Goal: Task Accomplishment & Management: Use online tool/utility

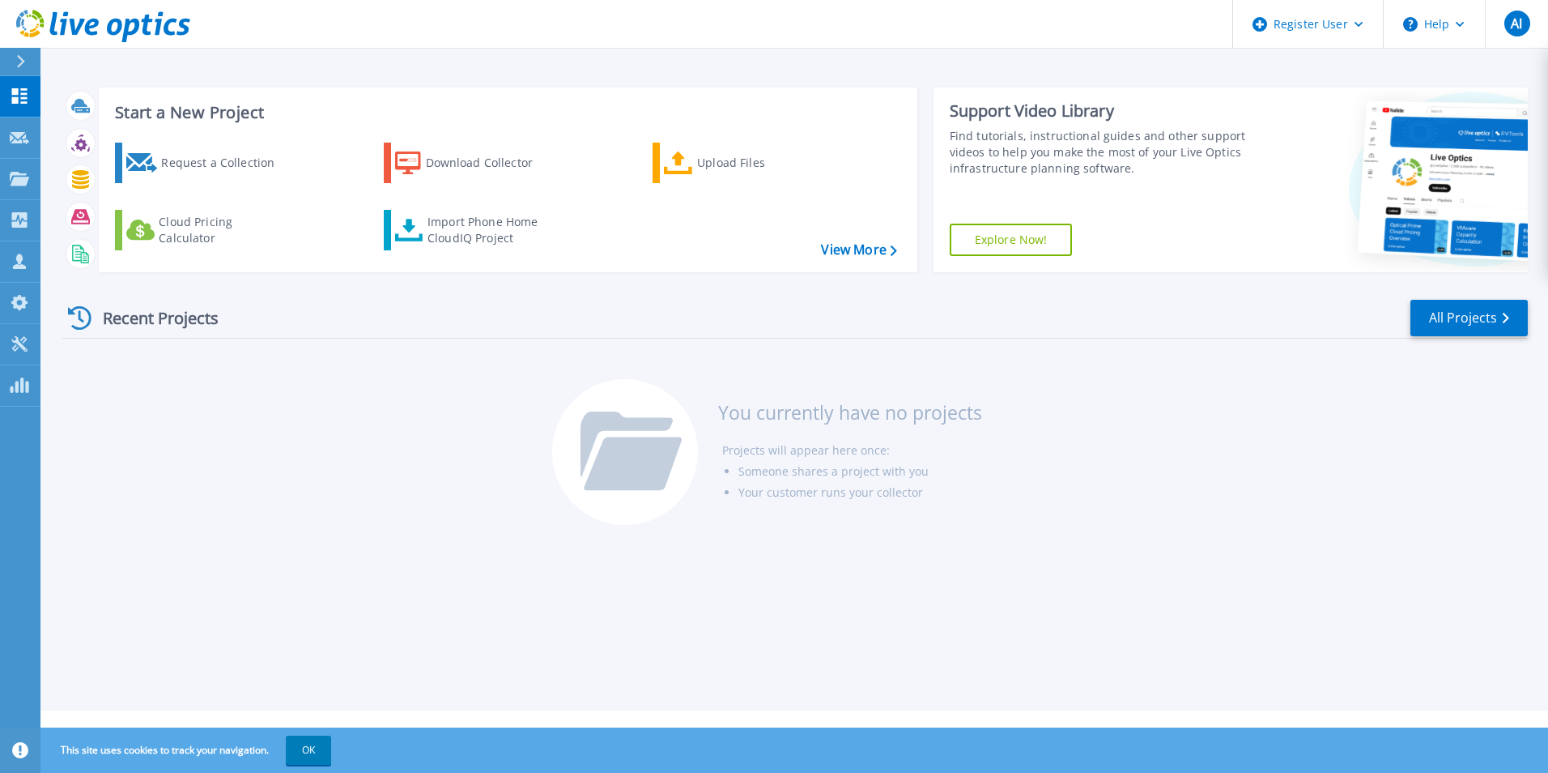
click at [23, 66] on icon at bounding box center [20, 61] width 9 height 13
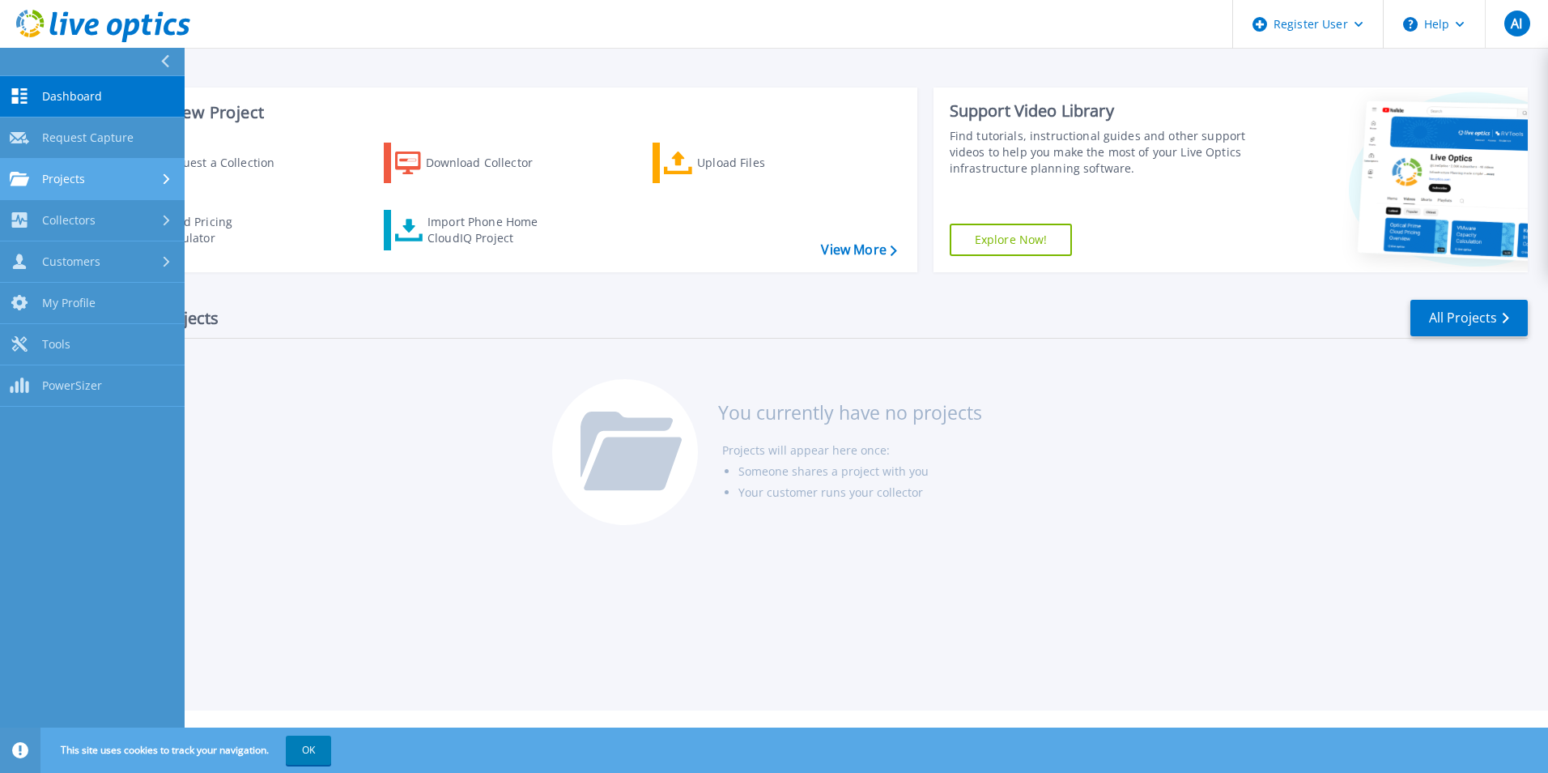
drag, startPoint x: 126, startPoint y: 217, endPoint x: 130, endPoint y: 177, distance: 39.9
click at [130, 177] on div "Dashboard Dashboard Request Capture Request Capture Projects Projects Search Pr…" at bounding box center [92, 241] width 185 height 330
click at [130, 177] on div "Projects" at bounding box center [92, 179] width 165 height 15
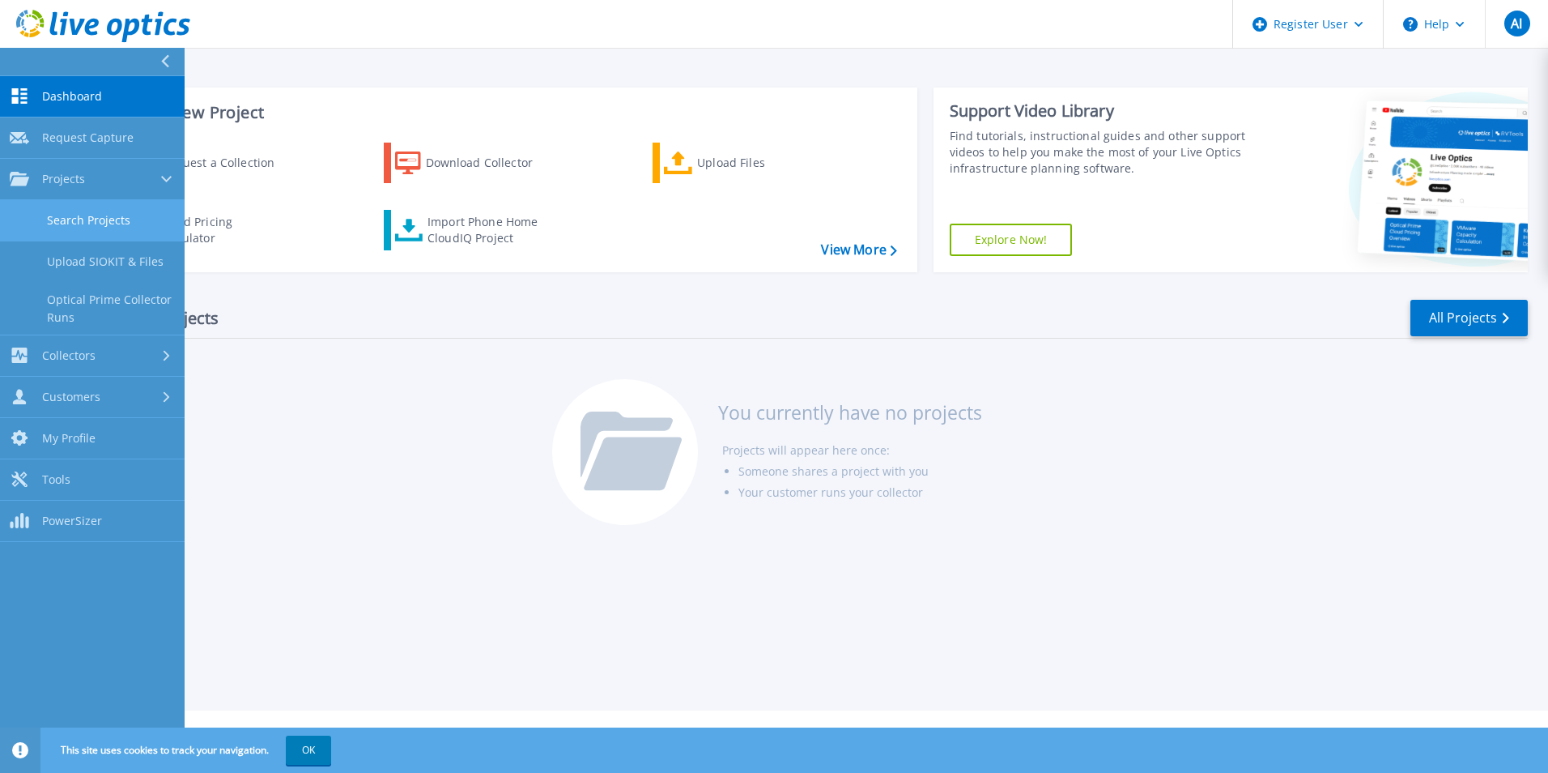
click at [125, 223] on link "Search Projects" at bounding box center [92, 220] width 185 height 41
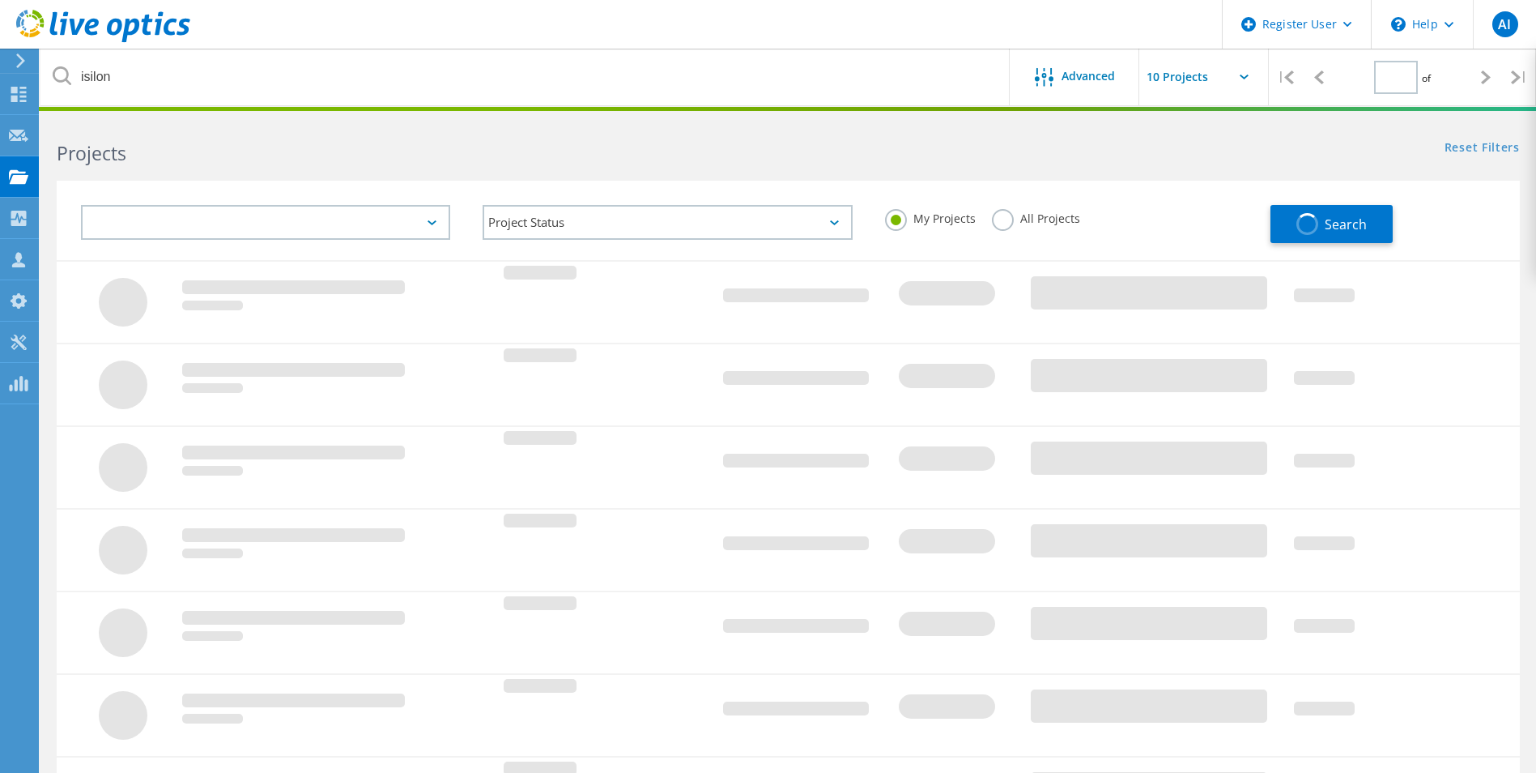
type input "1"
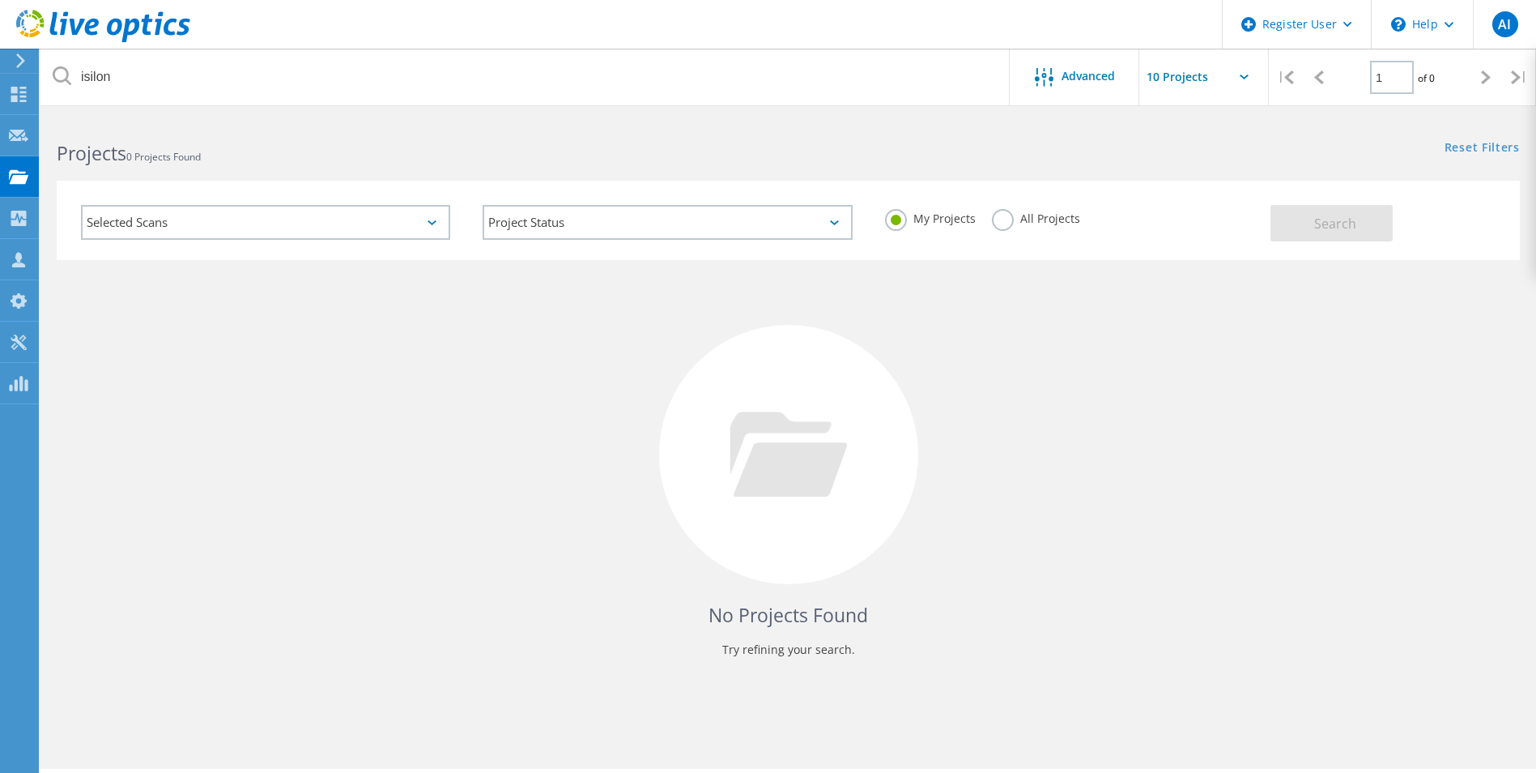
click at [985, 228] on div "My Projects All Projects" at bounding box center [1070, 219] width 402 height 60
click at [1009, 221] on label "All Projects" at bounding box center [1036, 216] width 88 height 15
click at [0, 0] on input "All Projects" at bounding box center [0, 0] width 0 height 0
drag, startPoint x: 1360, startPoint y: 217, endPoint x: 894, endPoint y: 394, distance: 498.7
click at [906, 394] on lo-project-search "isilon Advanced | 1 of 0 | Email Address Project Name Company Date Created Proj…" at bounding box center [788, 407] width 1496 height 580
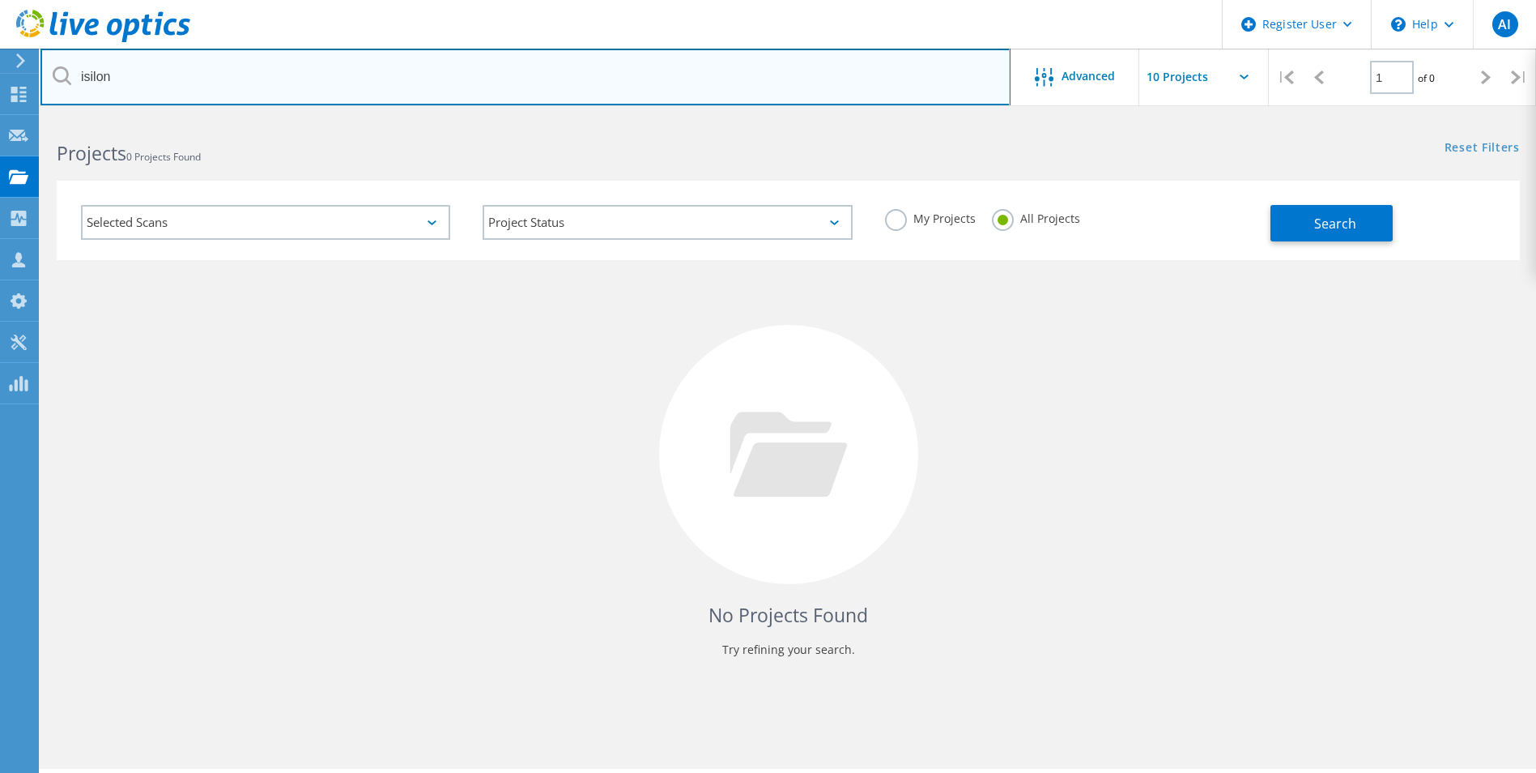
click at [838, 75] on input "isilon" at bounding box center [525, 77] width 970 height 57
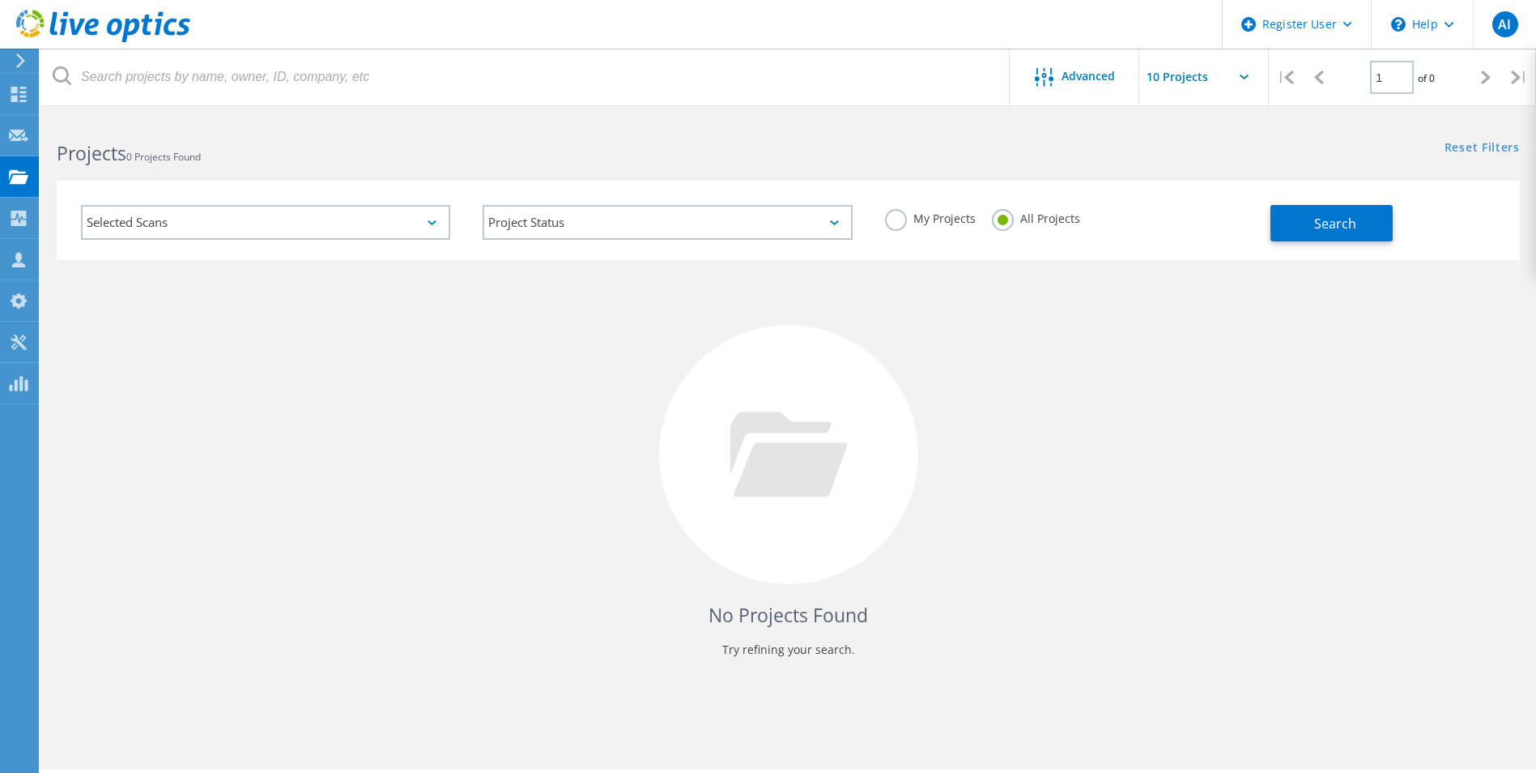
click at [121, 224] on div "Selected Scans" at bounding box center [265, 222] width 369 height 35
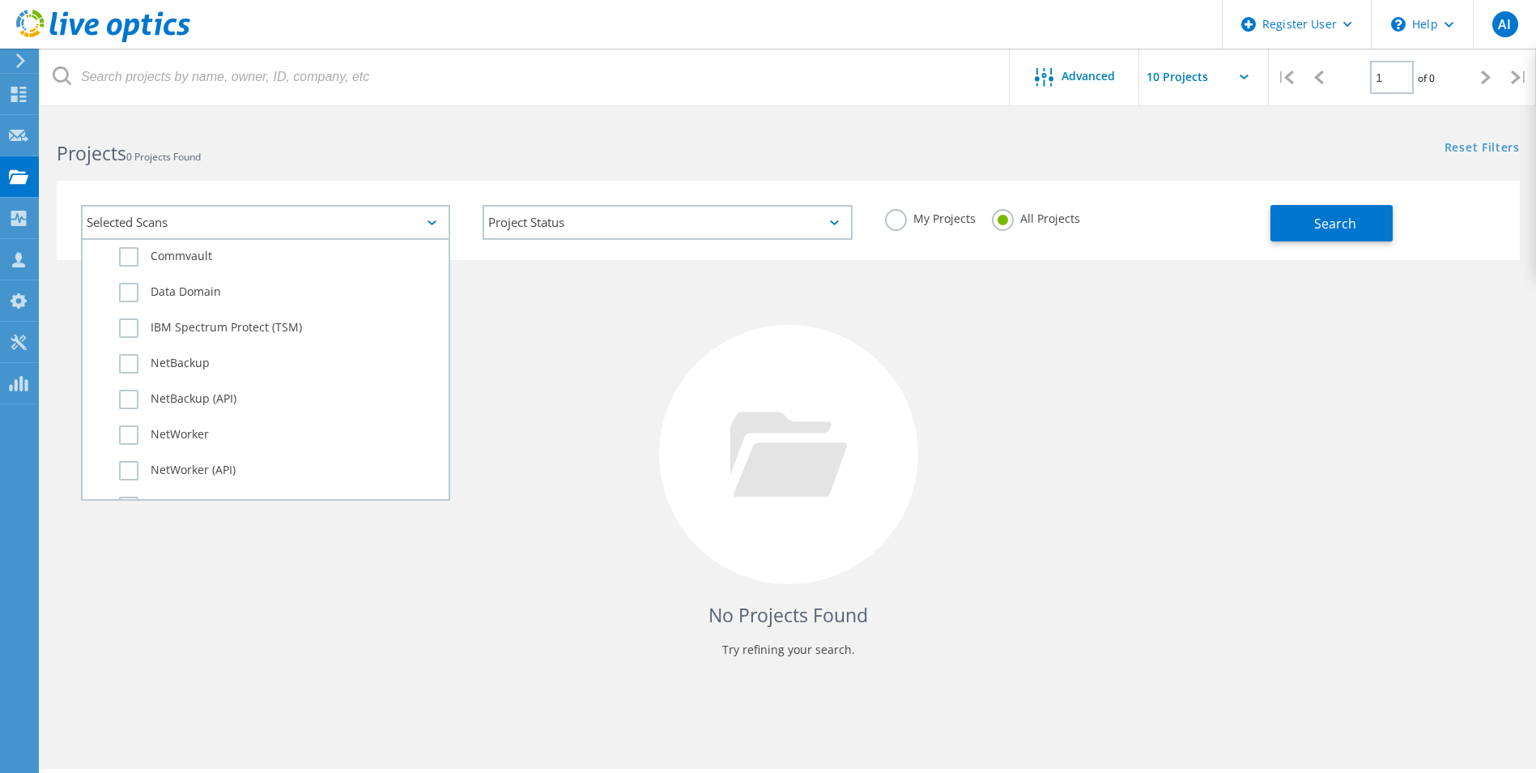
scroll to position [815, 0]
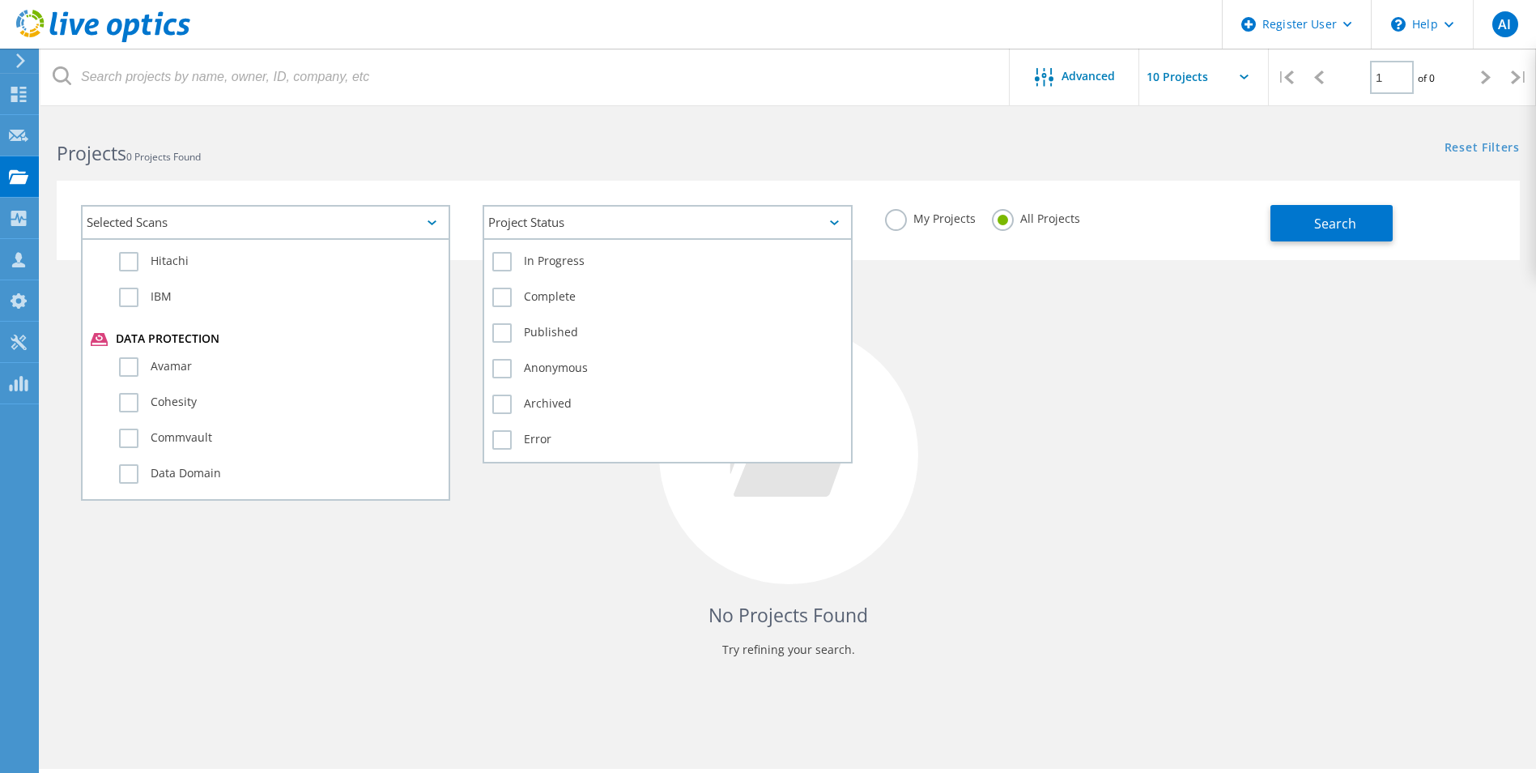
click at [594, 215] on div "Project Status" at bounding box center [667, 222] width 369 height 35
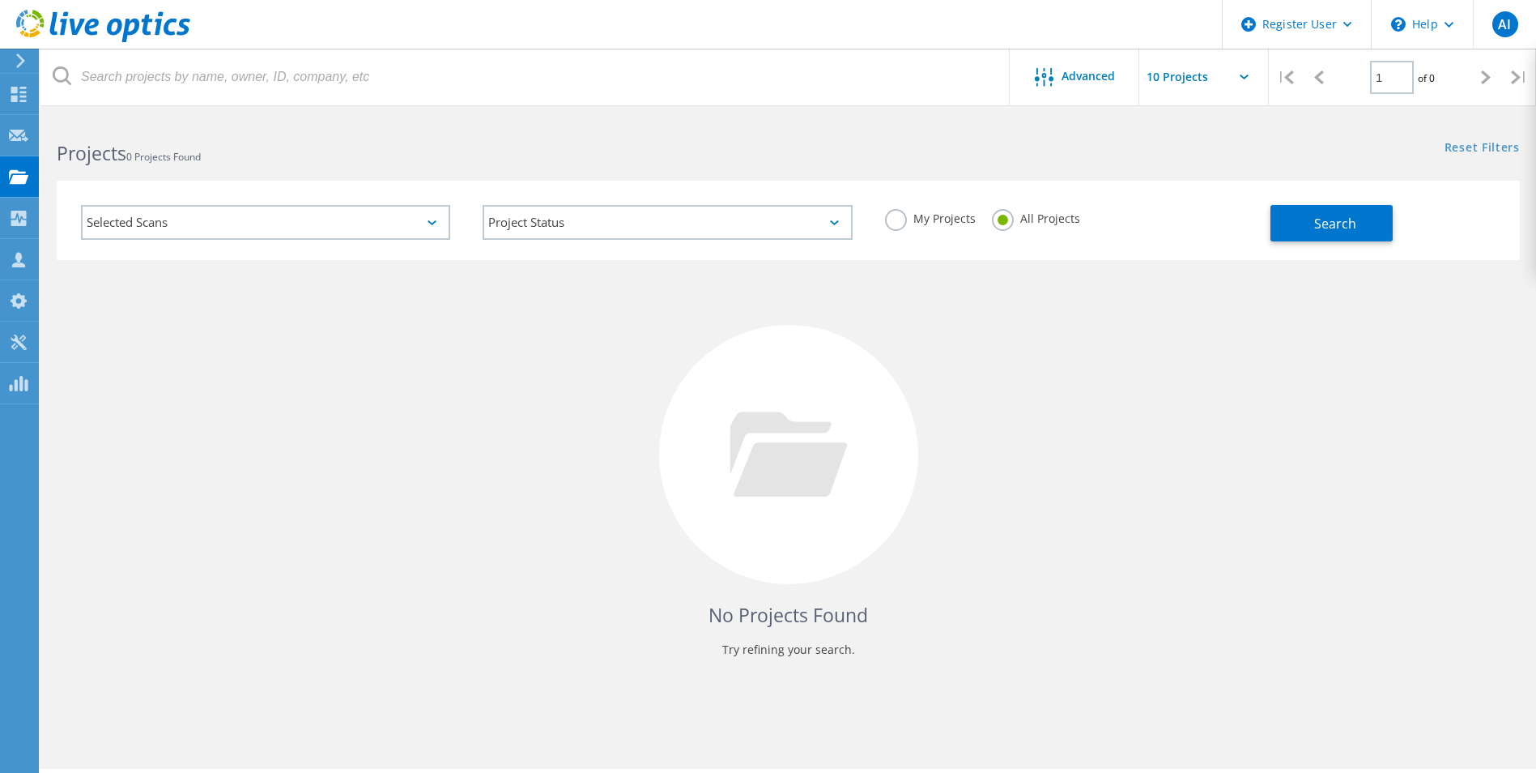
click at [284, 210] on div "Selected Scans" at bounding box center [265, 222] width 369 height 35
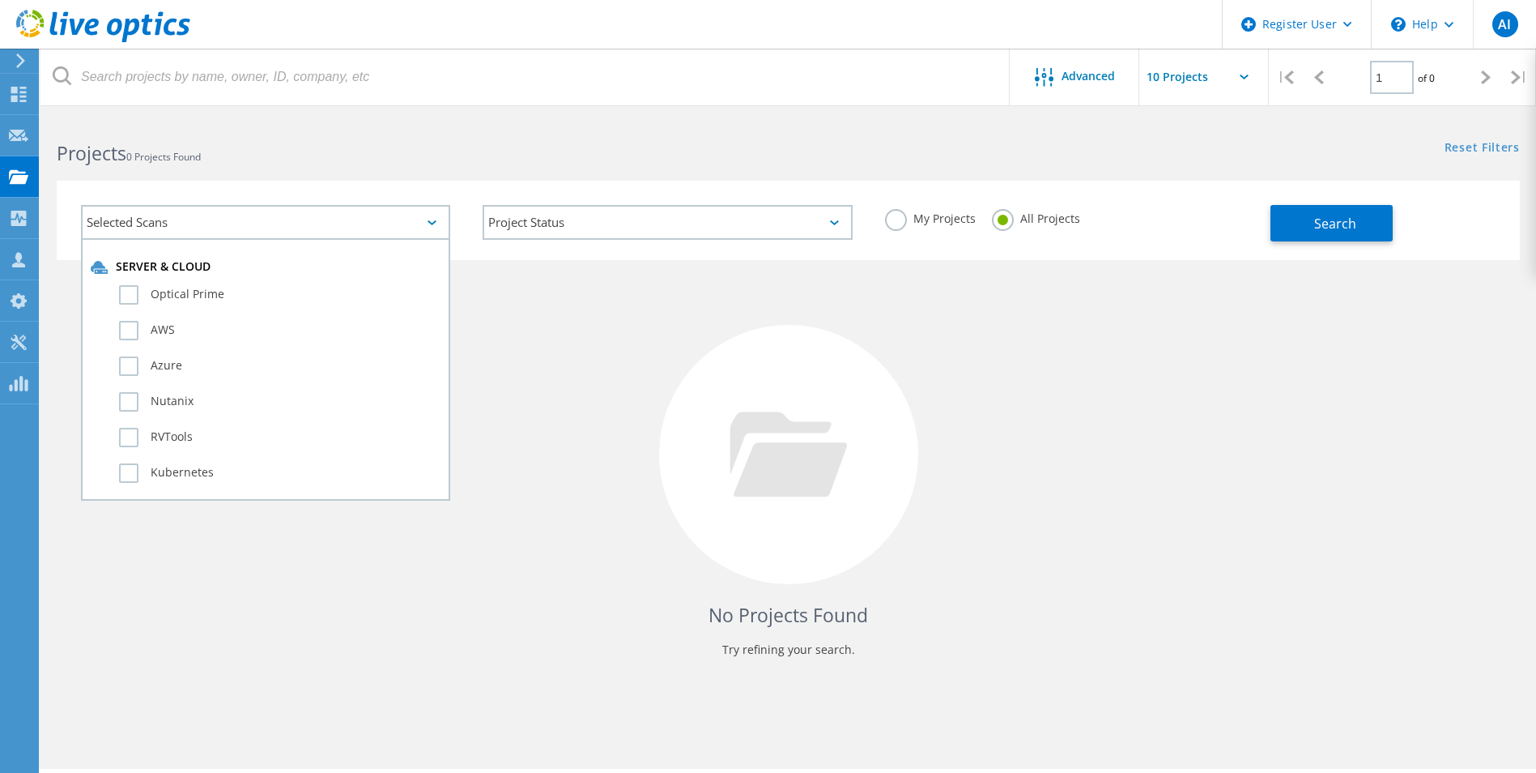
scroll to position [0, 0]
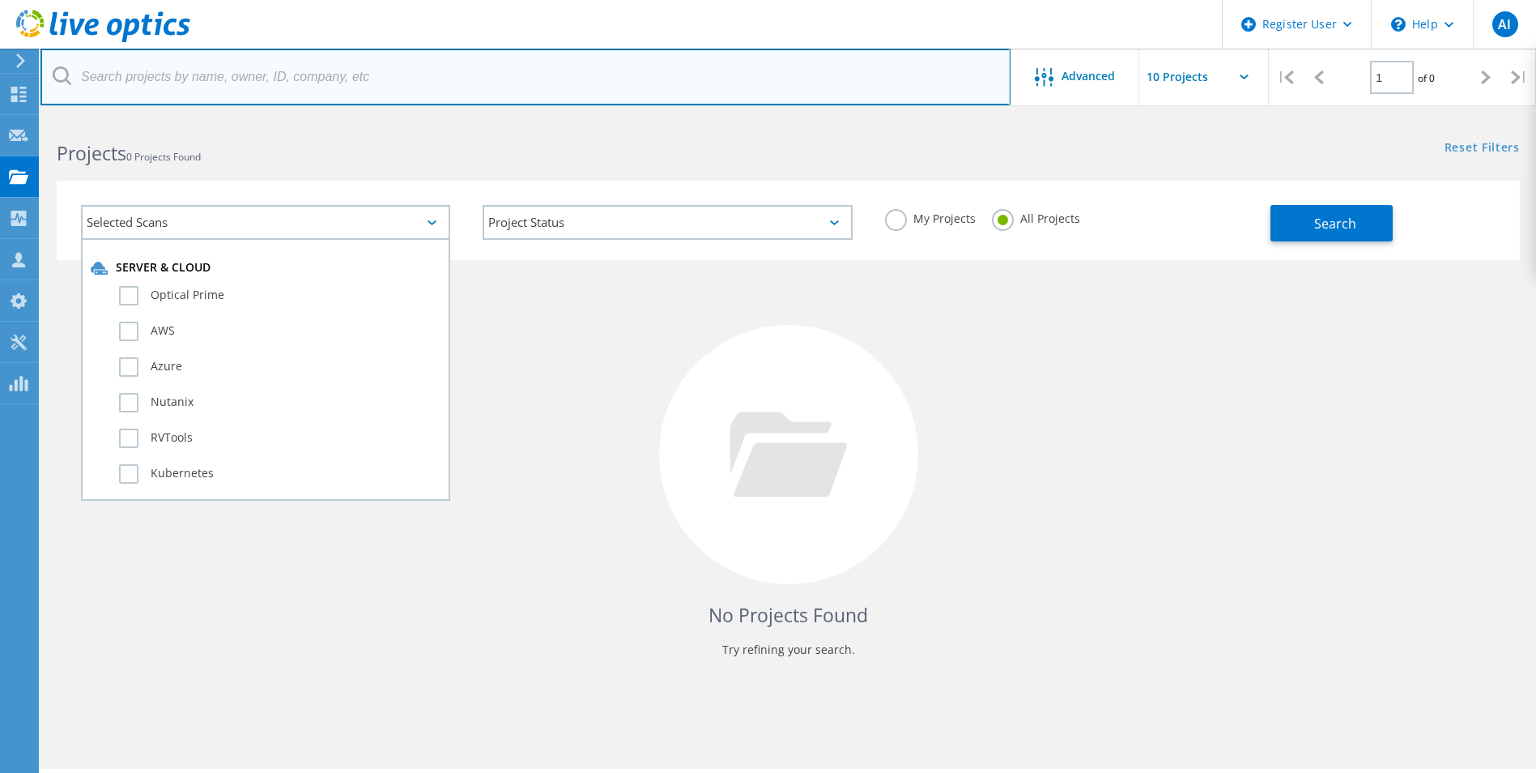
click at [263, 71] on input "text" at bounding box center [525, 77] width 970 height 57
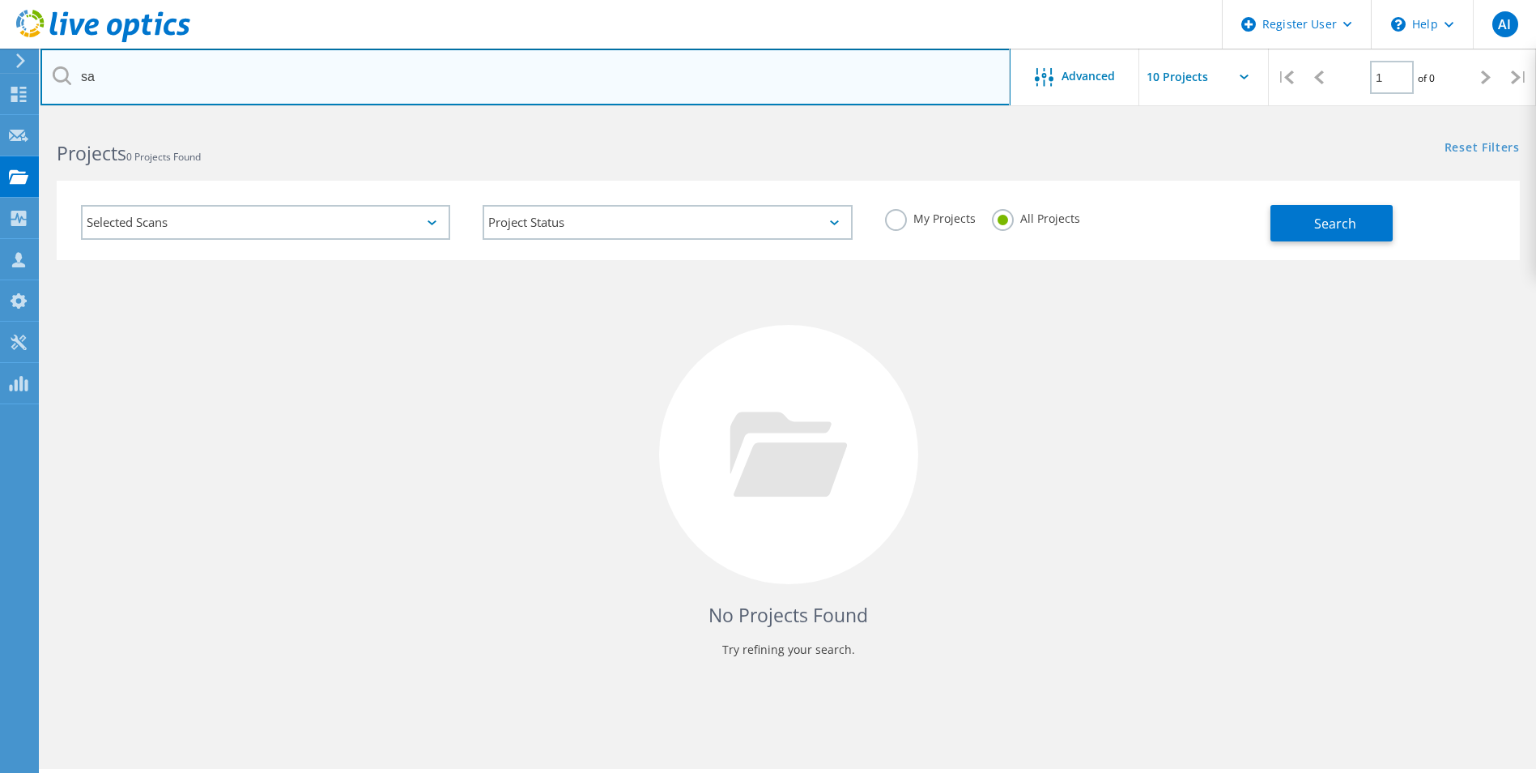
type input "s"
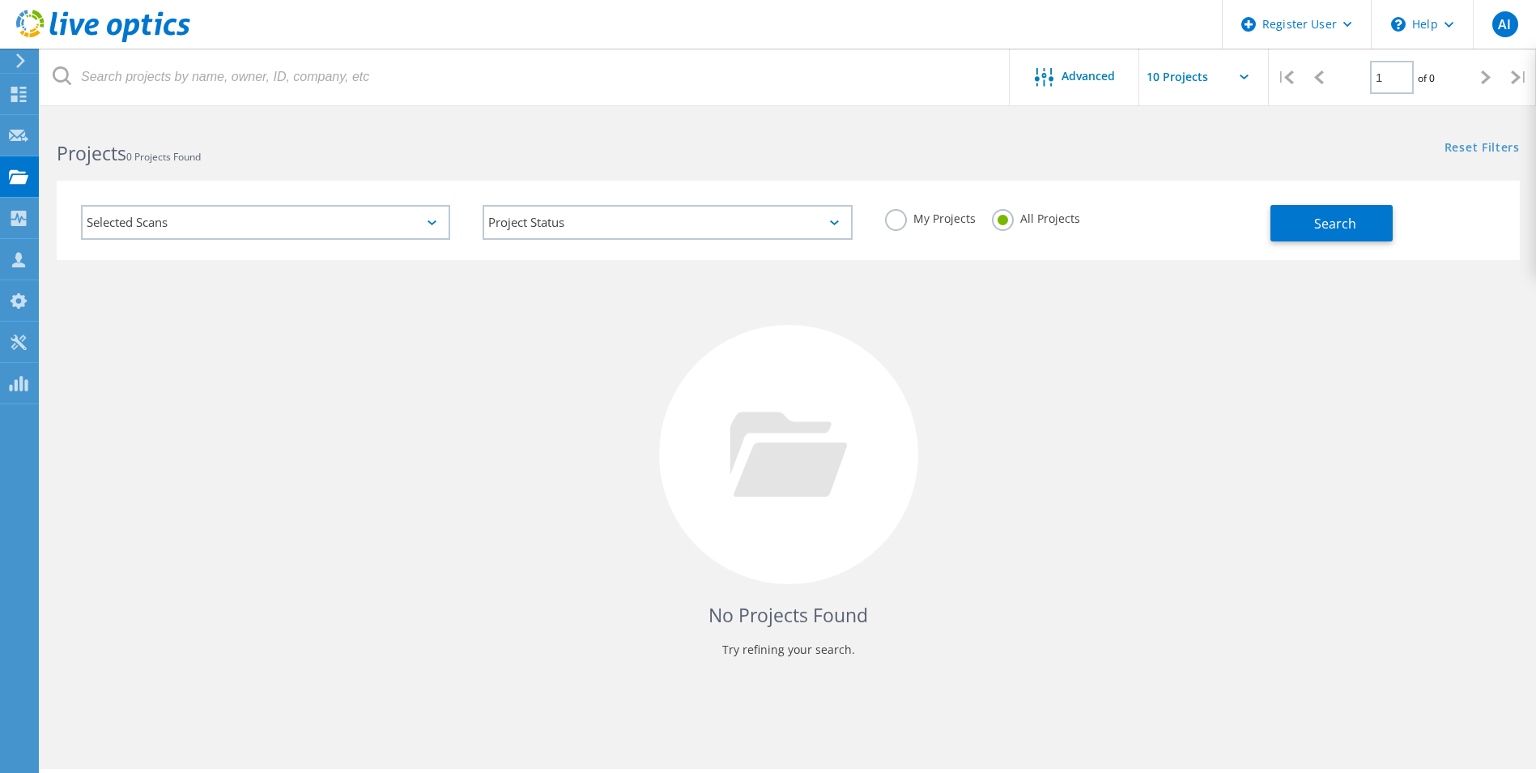
click at [275, 223] on div "Selected Scans" at bounding box center [265, 222] width 369 height 35
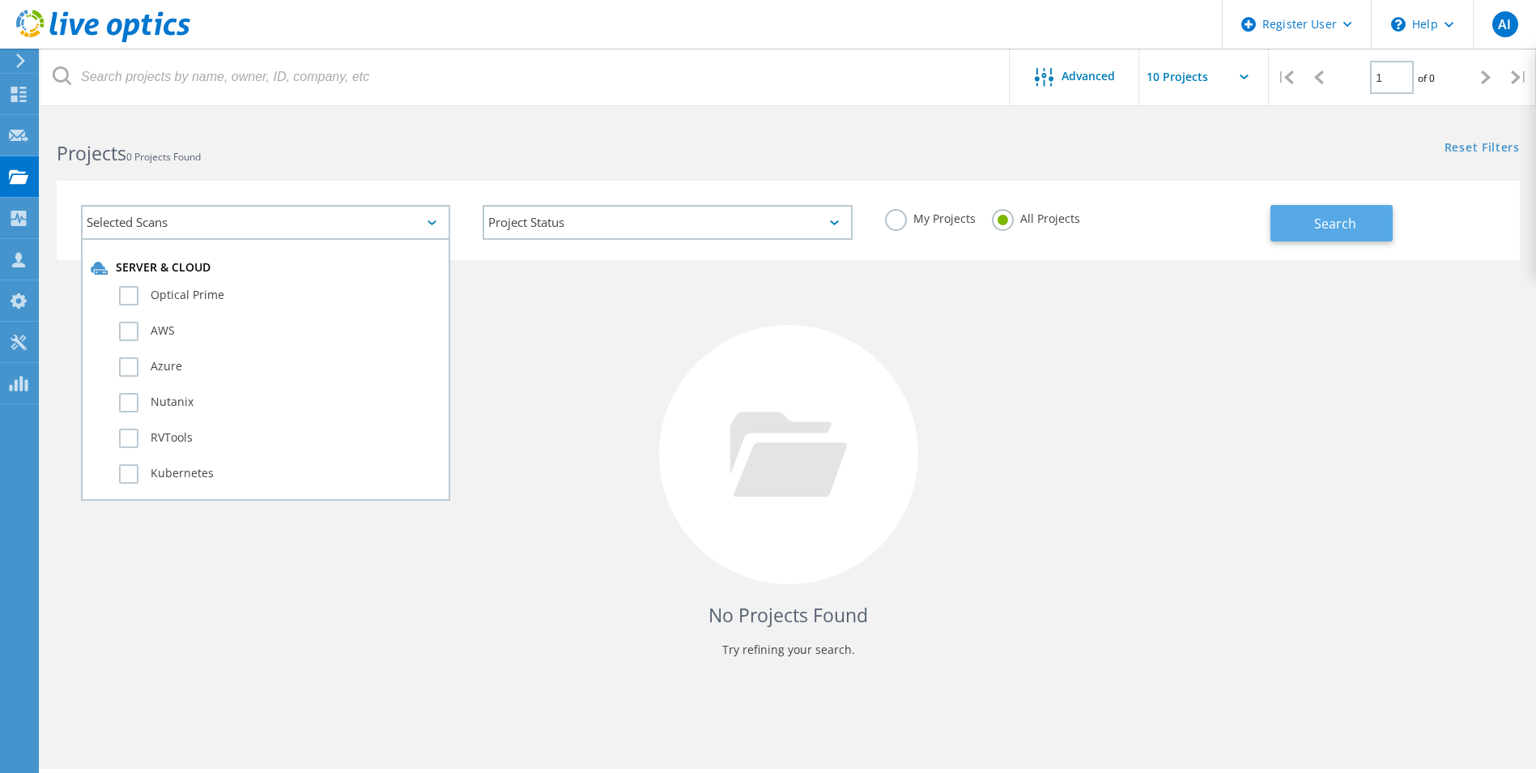
click at [1356, 220] on button "Search" at bounding box center [1332, 223] width 122 height 36
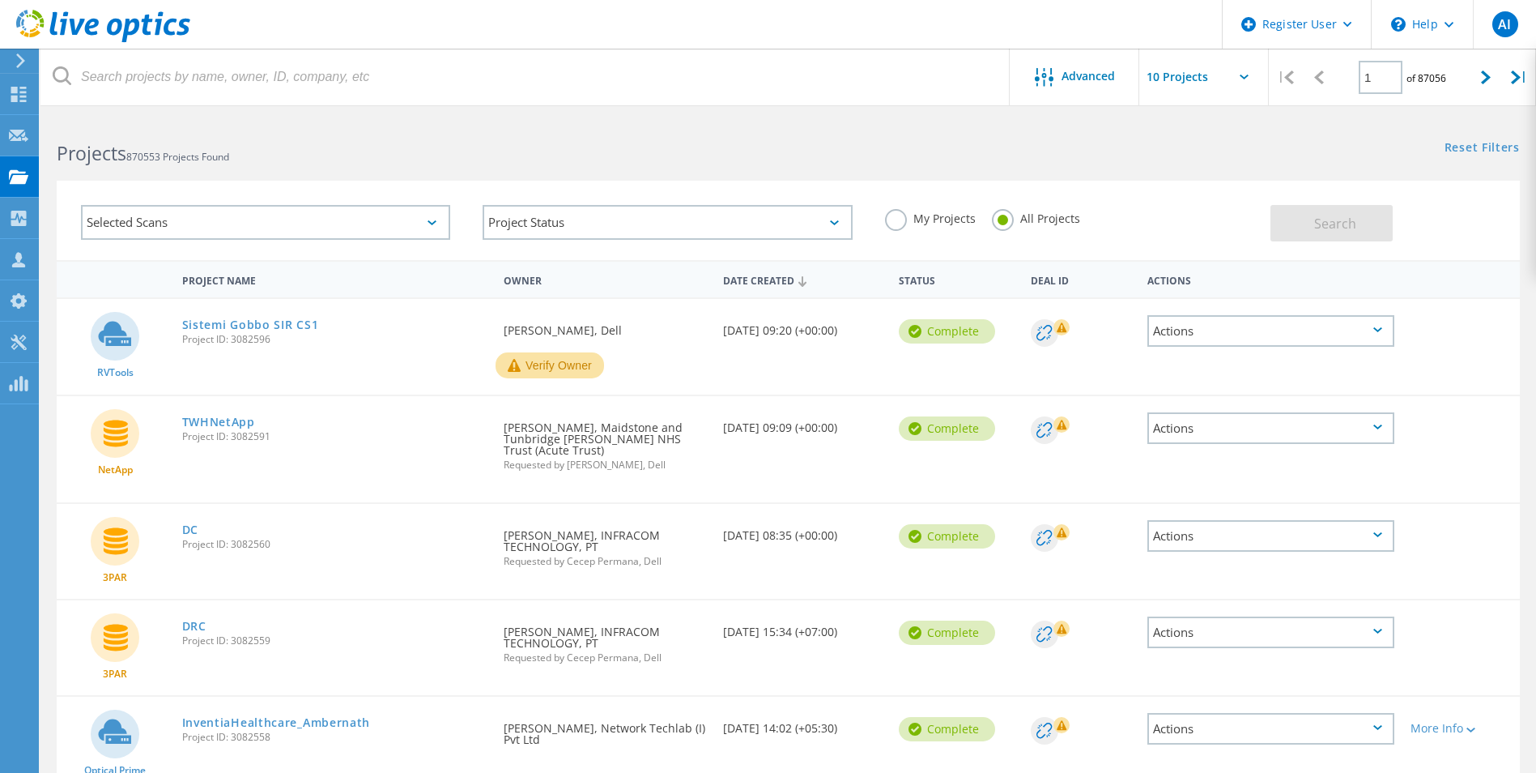
click at [211, 272] on div "Project Name" at bounding box center [335, 279] width 322 height 30
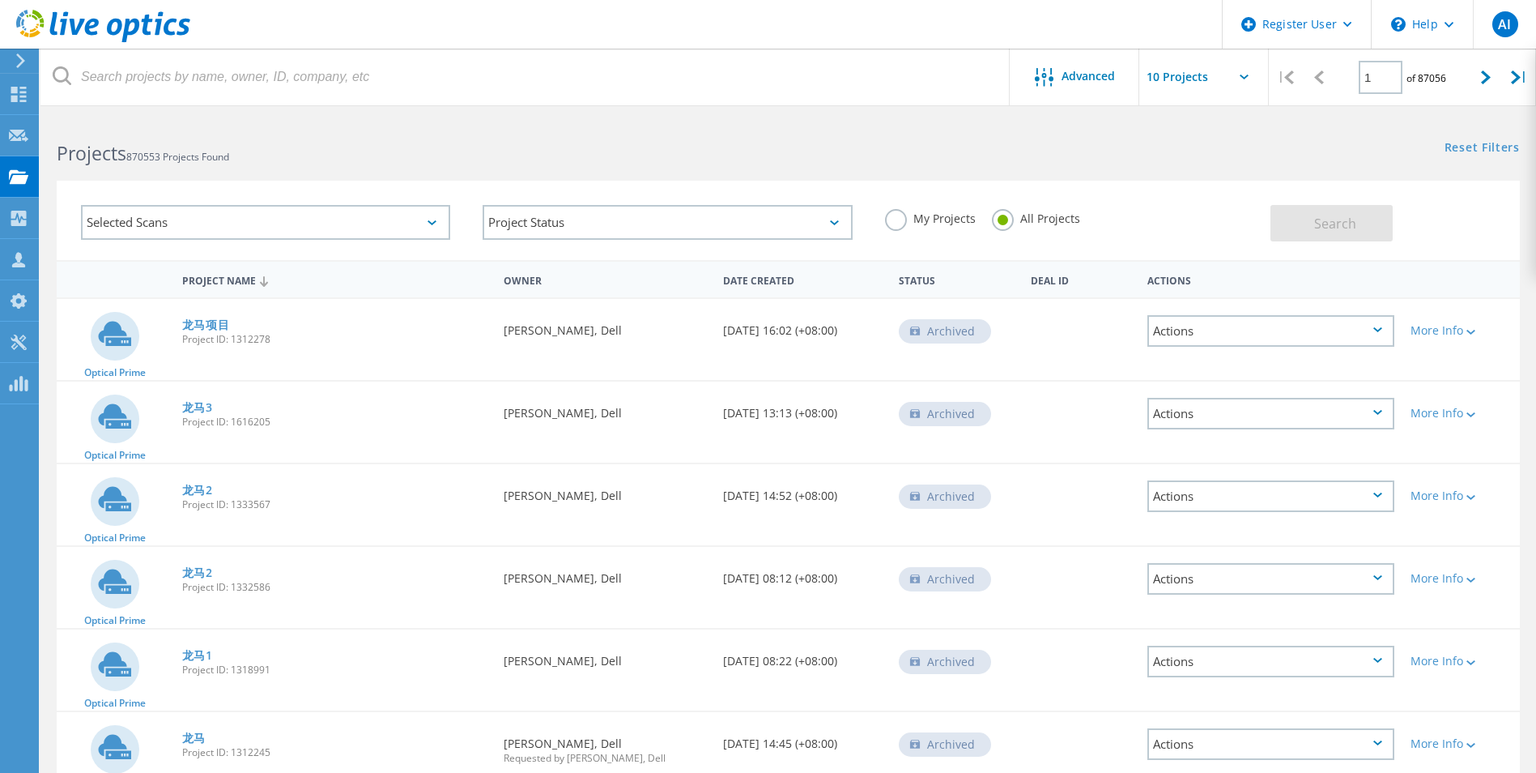
click at [267, 212] on div "Selected Scans" at bounding box center [265, 222] width 369 height 35
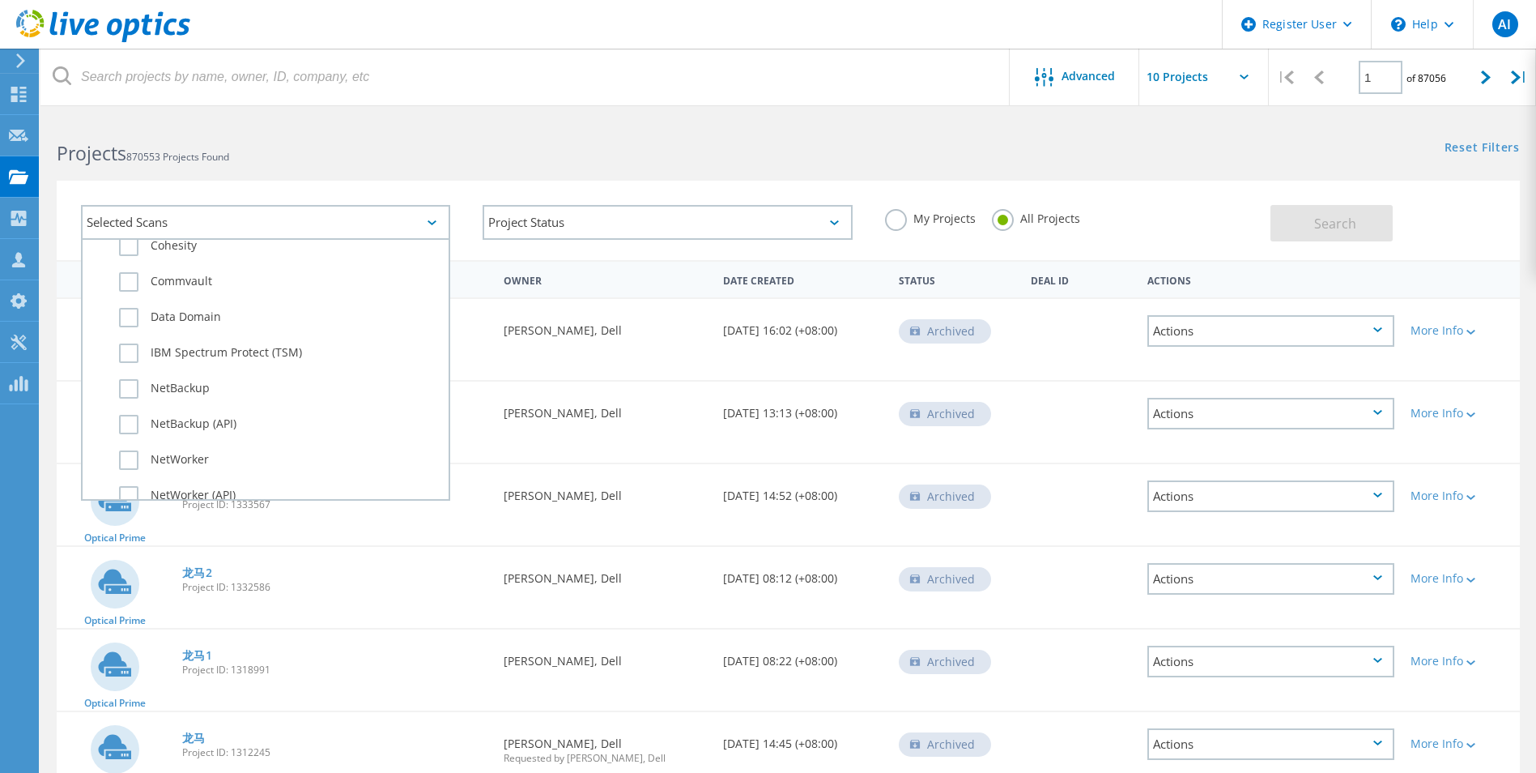
scroll to position [972, 0]
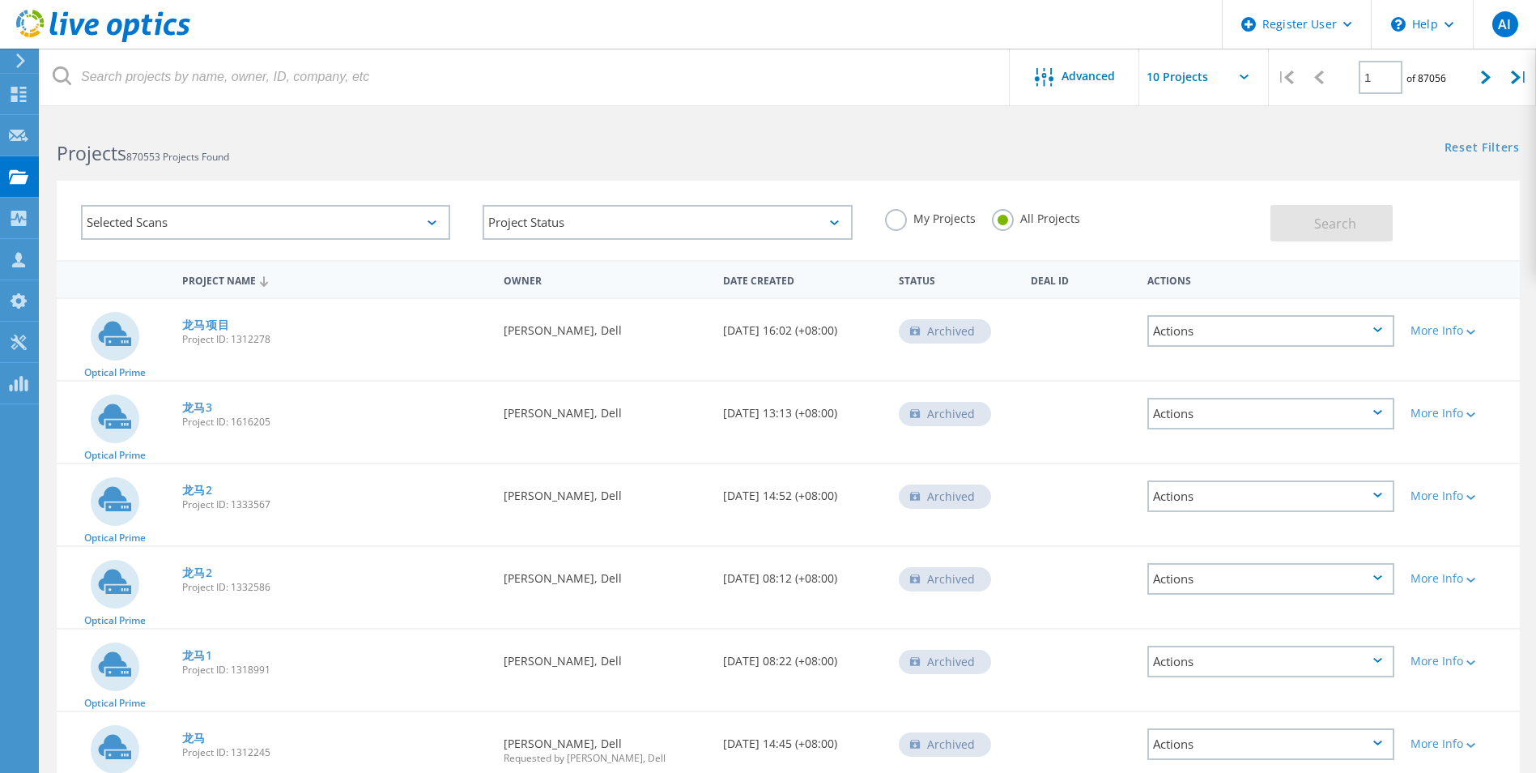
click at [231, 220] on div "Selected Scans" at bounding box center [265, 222] width 369 height 35
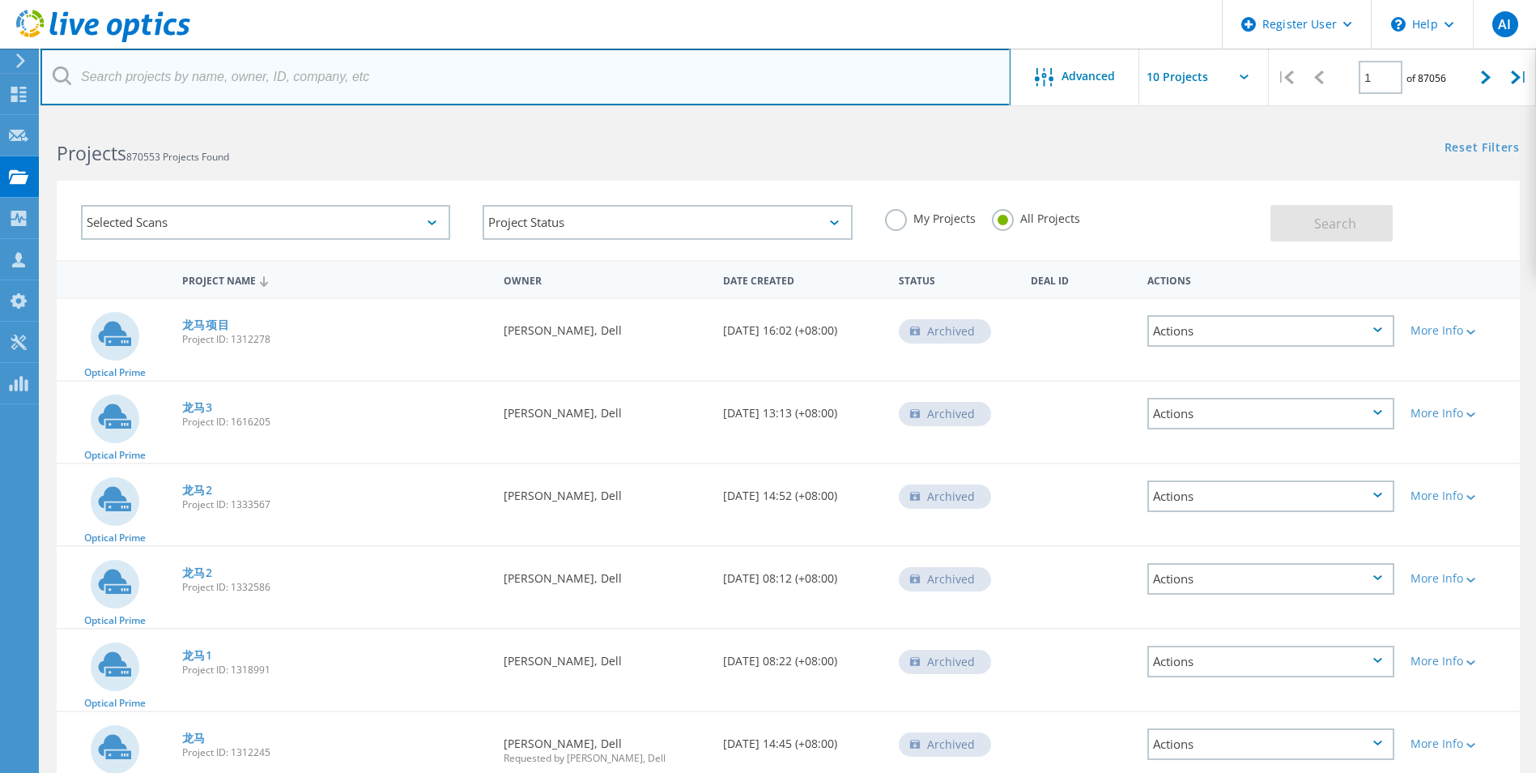
click at [236, 95] on input "text" at bounding box center [525, 77] width 970 height 57
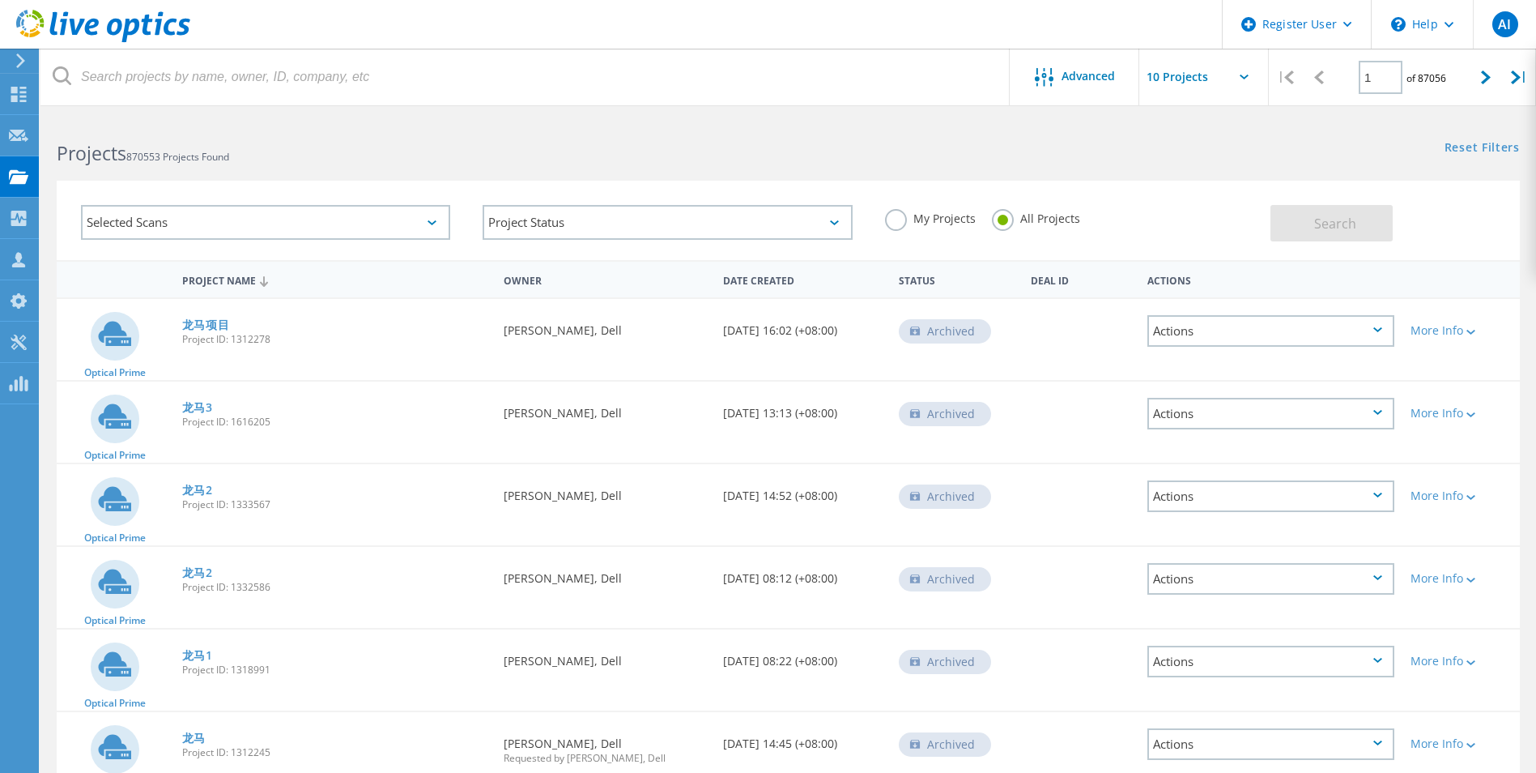
click at [376, 222] on div "Selected Scans" at bounding box center [265, 222] width 369 height 35
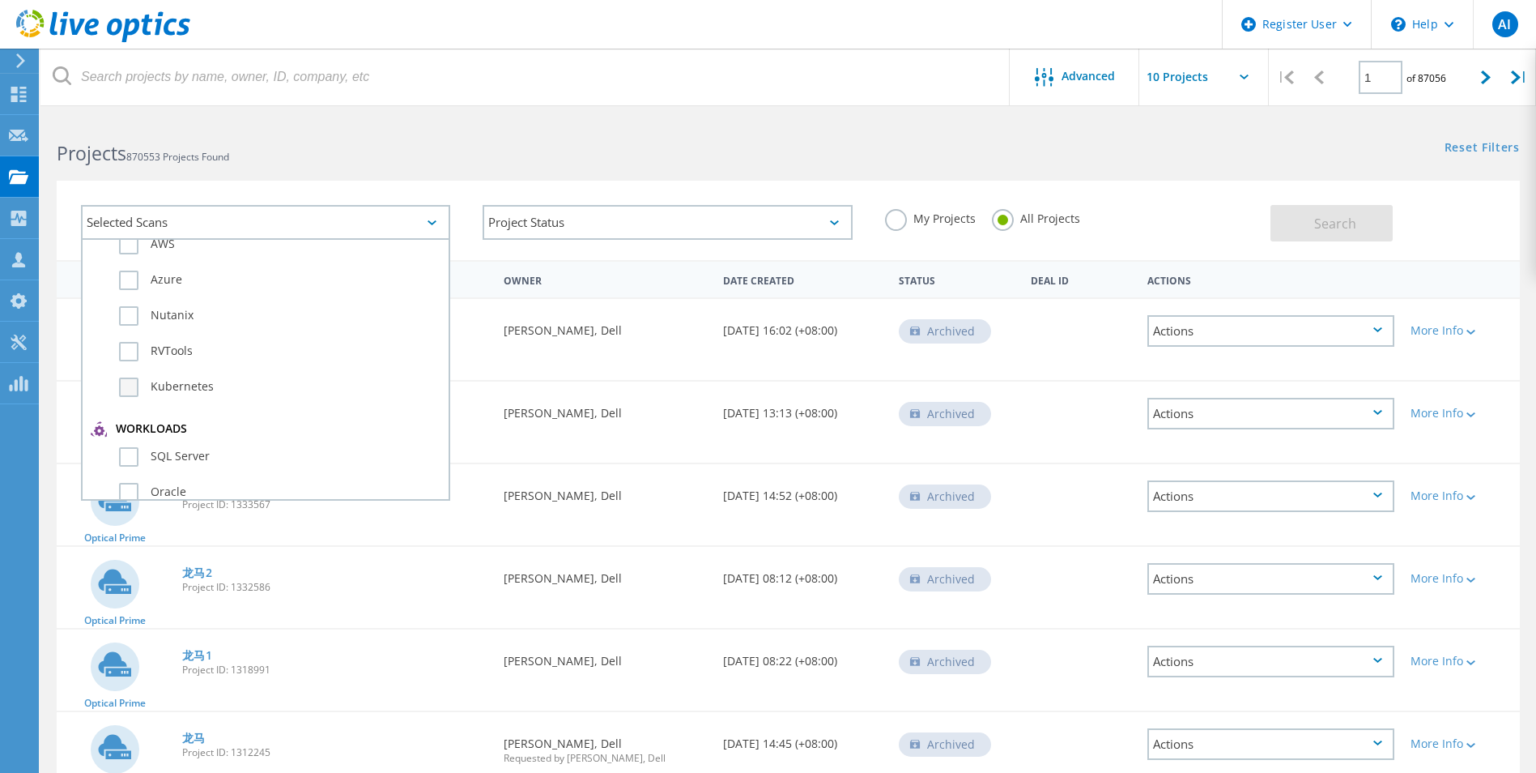
scroll to position [86, 0]
